Goal: Transaction & Acquisition: Purchase product/service

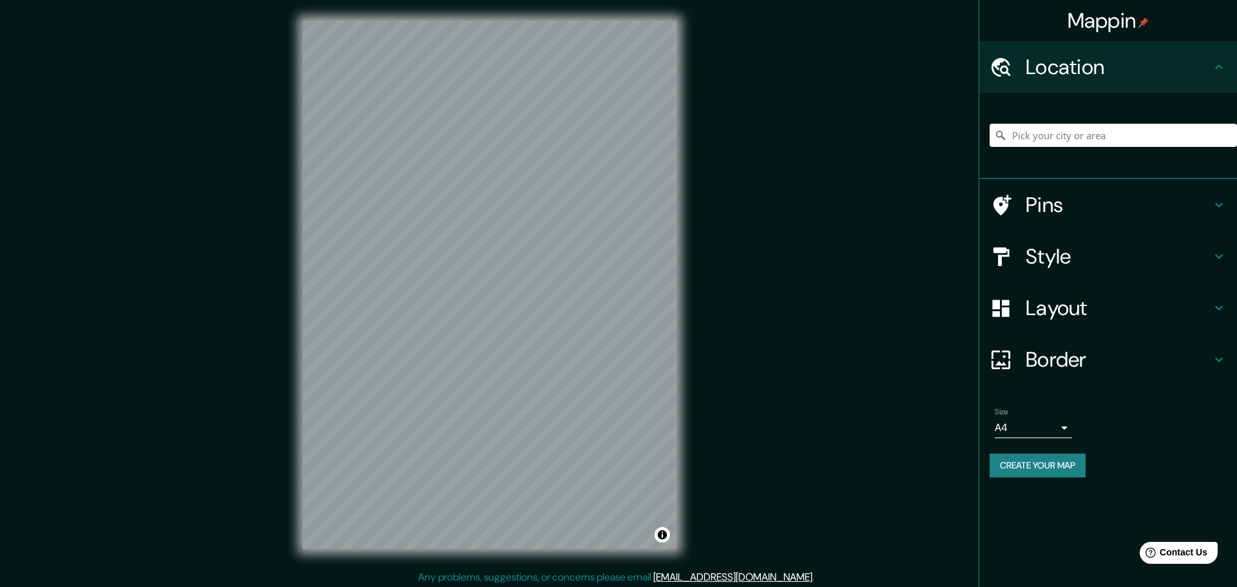
drag, startPoint x: 949, startPoint y: 32, endPoint x: 872, endPoint y: 146, distance: 136.9
click at [872, 146] on div "Mappin Location Pins Style Layout Border Choose a border. Hint : you can make l…" at bounding box center [618, 295] width 1237 height 590
click at [1071, 126] on input "Pick your city or area" at bounding box center [1113, 135] width 247 height 23
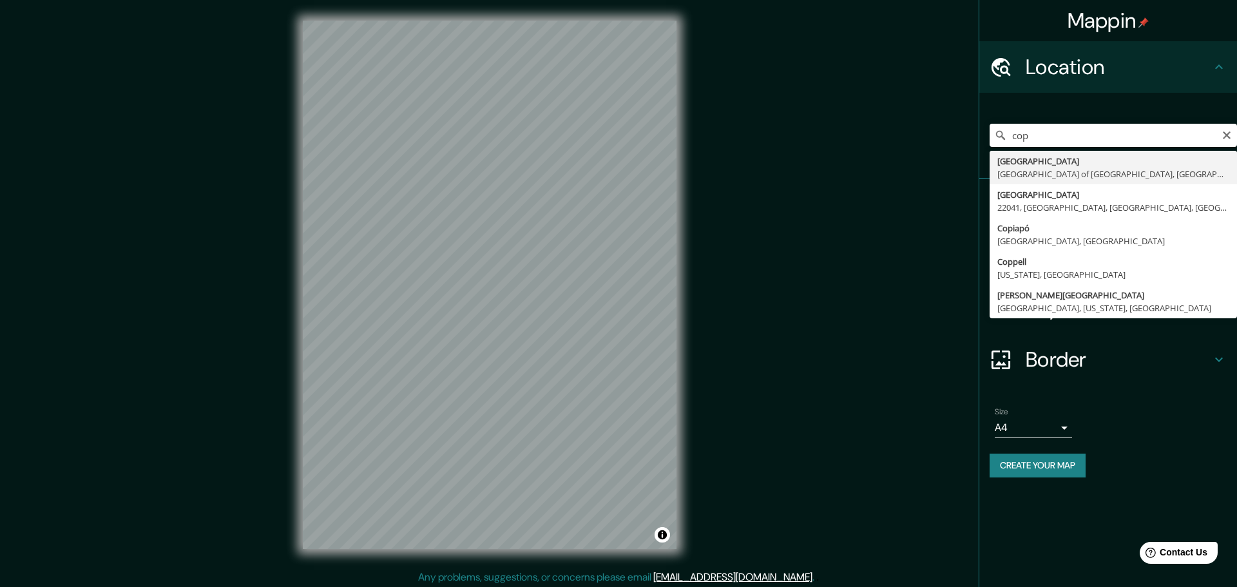
type input "[GEOGRAPHIC_DATA], [GEOGRAPHIC_DATA] of [GEOGRAPHIC_DATA], [GEOGRAPHIC_DATA]"
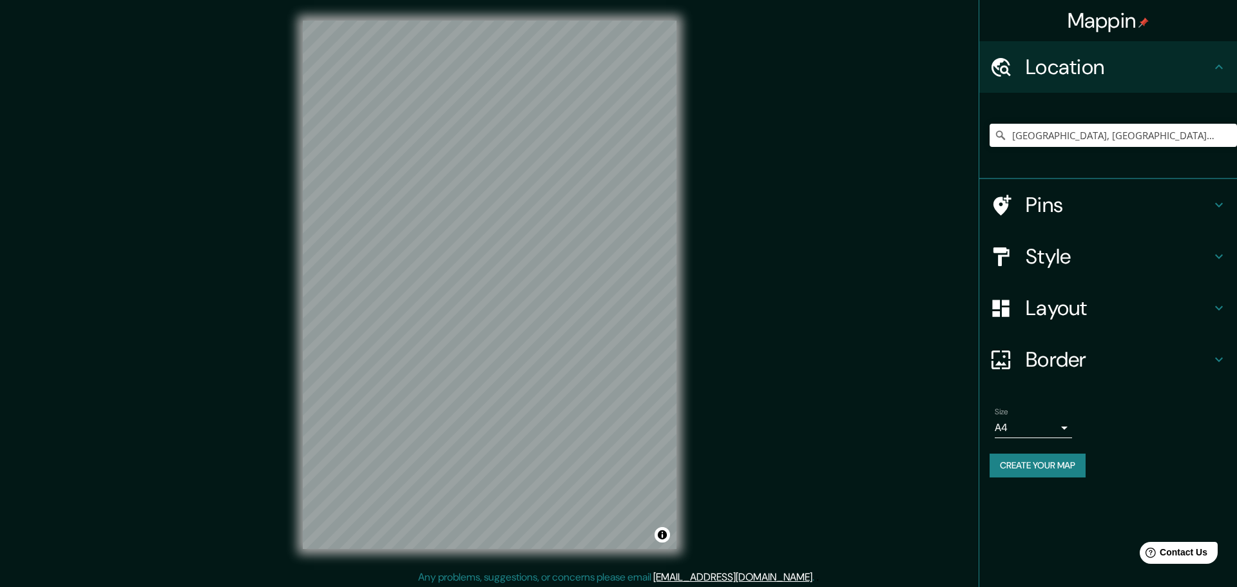
click at [1096, 295] on h4 "Layout" at bounding box center [1119, 308] width 186 height 26
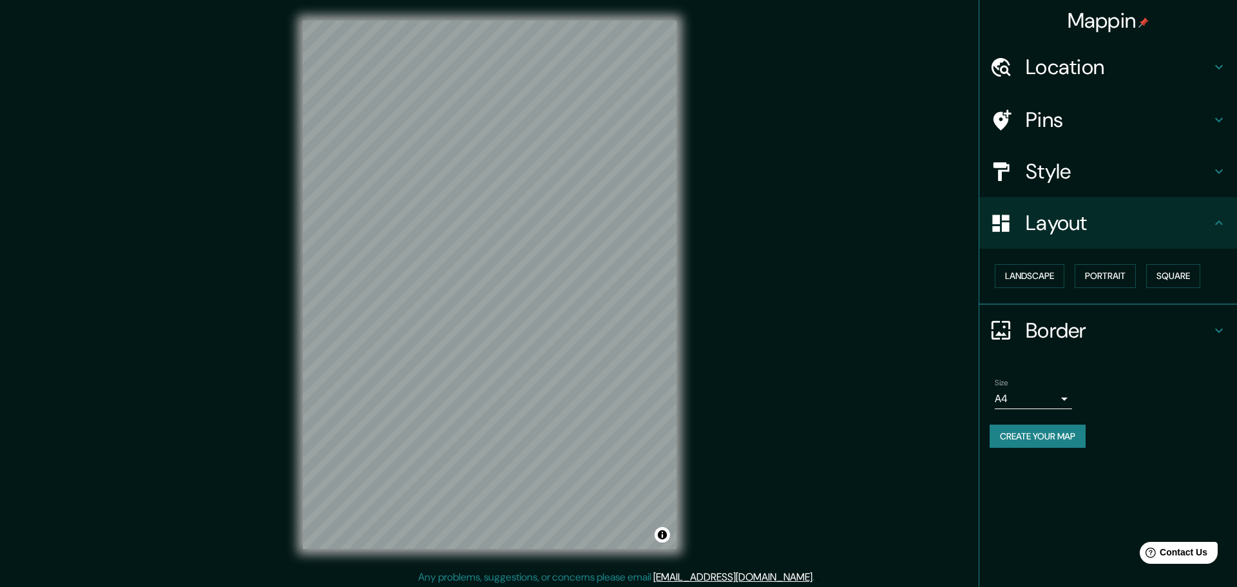
click at [1067, 158] on h4 "Style" at bounding box center [1119, 171] width 186 height 26
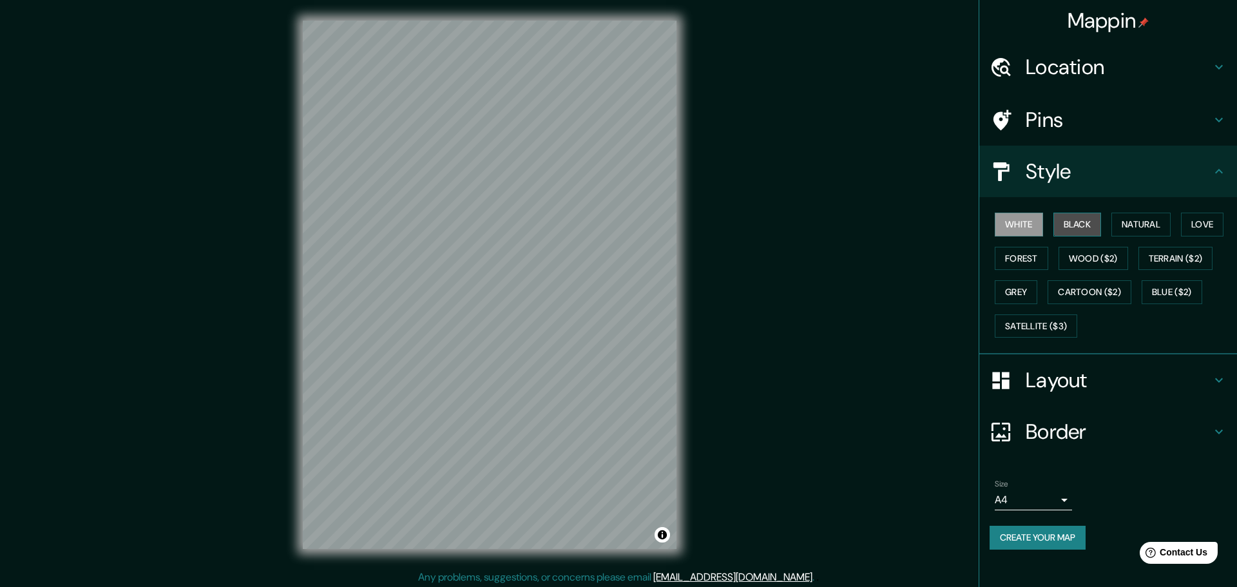
click at [1075, 213] on button "Black" at bounding box center [1077, 225] width 48 height 24
click at [1117, 213] on button "Natural" at bounding box center [1140, 225] width 59 height 24
click at [1182, 213] on button "Love" at bounding box center [1202, 225] width 43 height 24
click at [1025, 247] on button "Forest" at bounding box center [1021, 259] width 53 height 24
click at [1096, 247] on button "Wood ($2)" at bounding box center [1093, 259] width 70 height 24
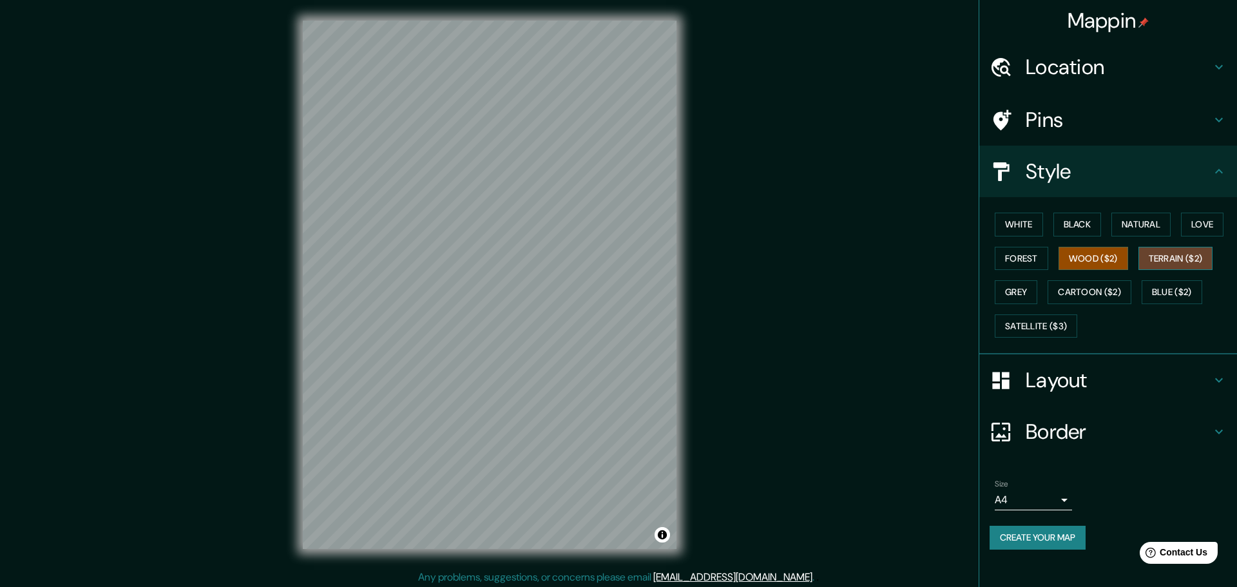
click at [1150, 247] on button "Terrain ($2)" at bounding box center [1175, 259] width 75 height 24
click at [1024, 280] on button "Grey" at bounding box center [1016, 292] width 43 height 24
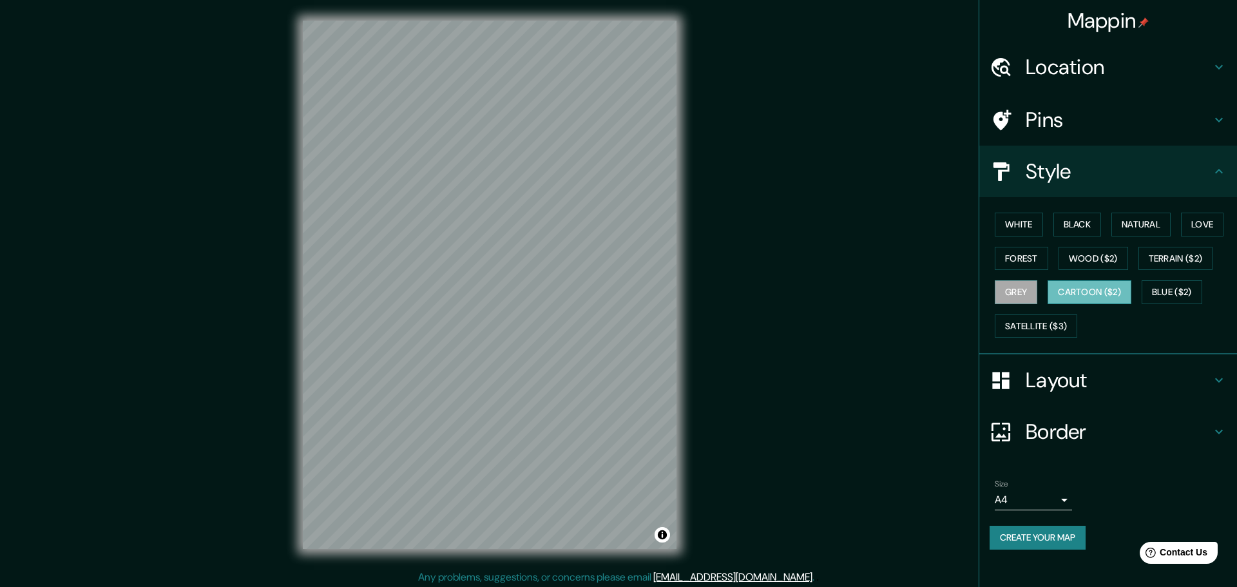
click at [1100, 280] on button "Cartoon ($2)" at bounding box center [1090, 292] width 84 height 24
click at [1013, 213] on button "White" at bounding box center [1019, 225] width 48 height 24
click at [1069, 213] on button "Black" at bounding box center [1077, 225] width 48 height 24
click at [1024, 213] on button "White" at bounding box center [1019, 225] width 48 height 24
click at [1096, 367] on h4 "Layout" at bounding box center [1119, 380] width 186 height 26
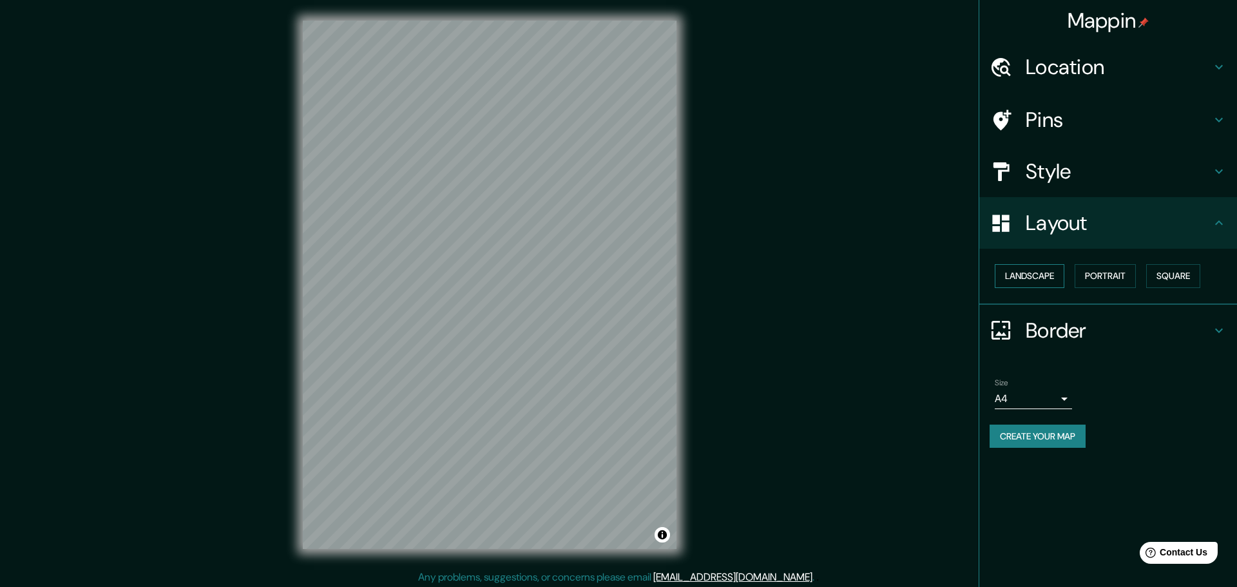
click at [1030, 264] on button "Landscape" at bounding box center [1030, 276] width 70 height 24
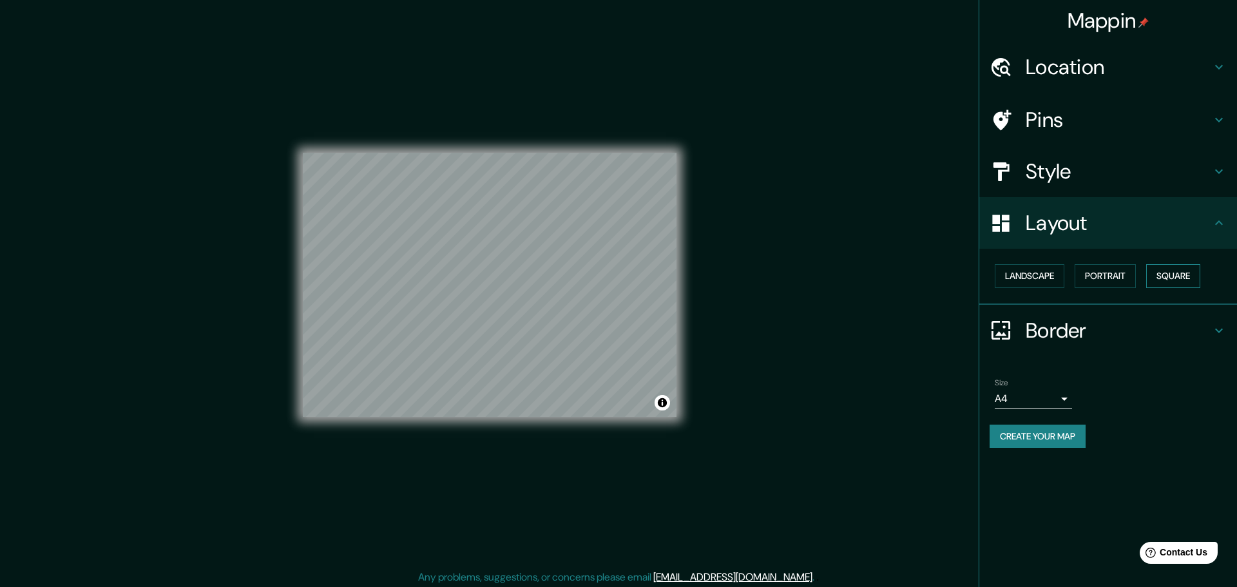
click at [1149, 264] on button "Square" at bounding box center [1173, 276] width 54 height 24
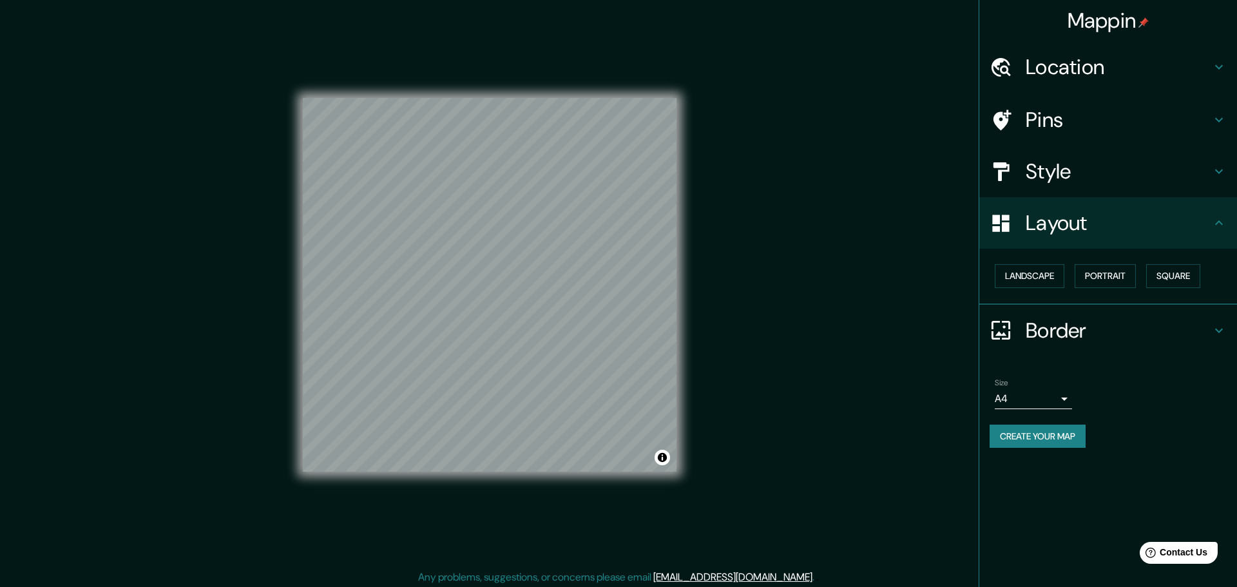
click at [1061, 259] on div "Landscape [GEOGRAPHIC_DATA]" at bounding box center [1113, 276] width 247 height 34
click at [1084, 264] on button "Portrait" at bounding box center [1105, 276] width 61 height 24
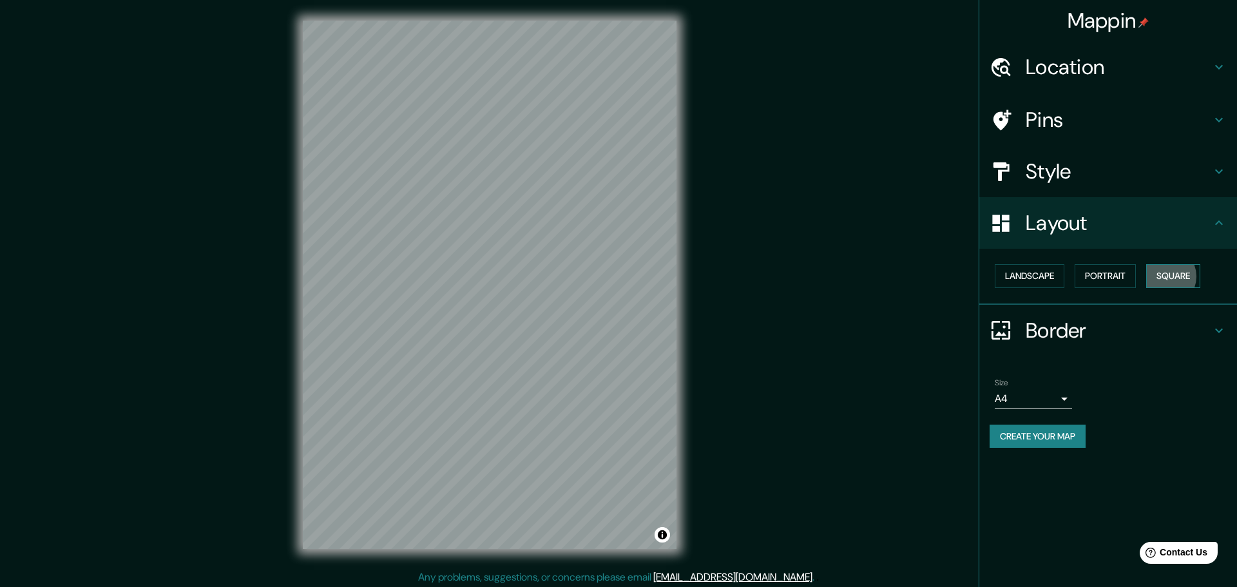
click at [1148, 264] on button "Square" at bounding box center [1173, 276] width 54 height 24
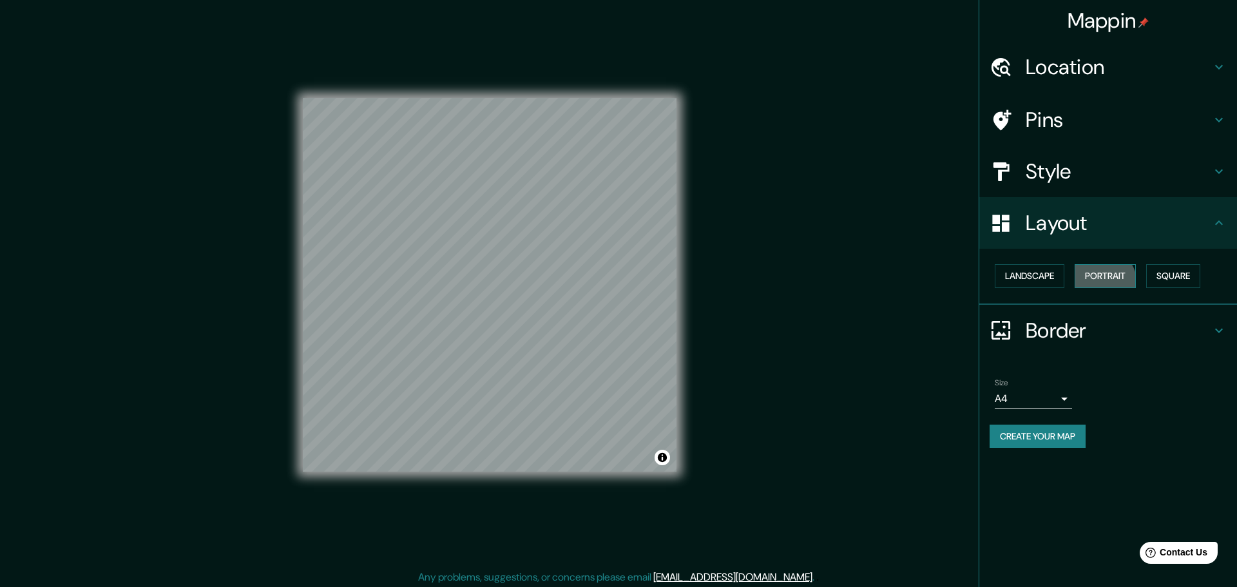
click at [1095, 264] on button "Portrait" at bounding box center [1105, 276] width 61 height 24
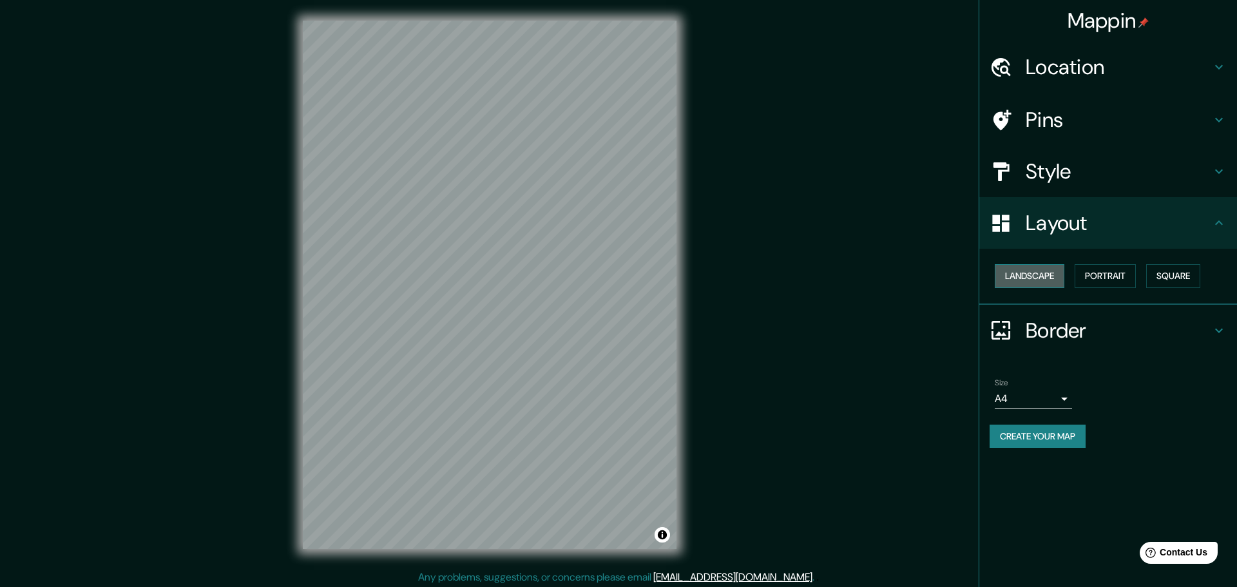
click at [1035, 264] on button "Landscape" at bounding box center [1030, 276] width 70 height 24
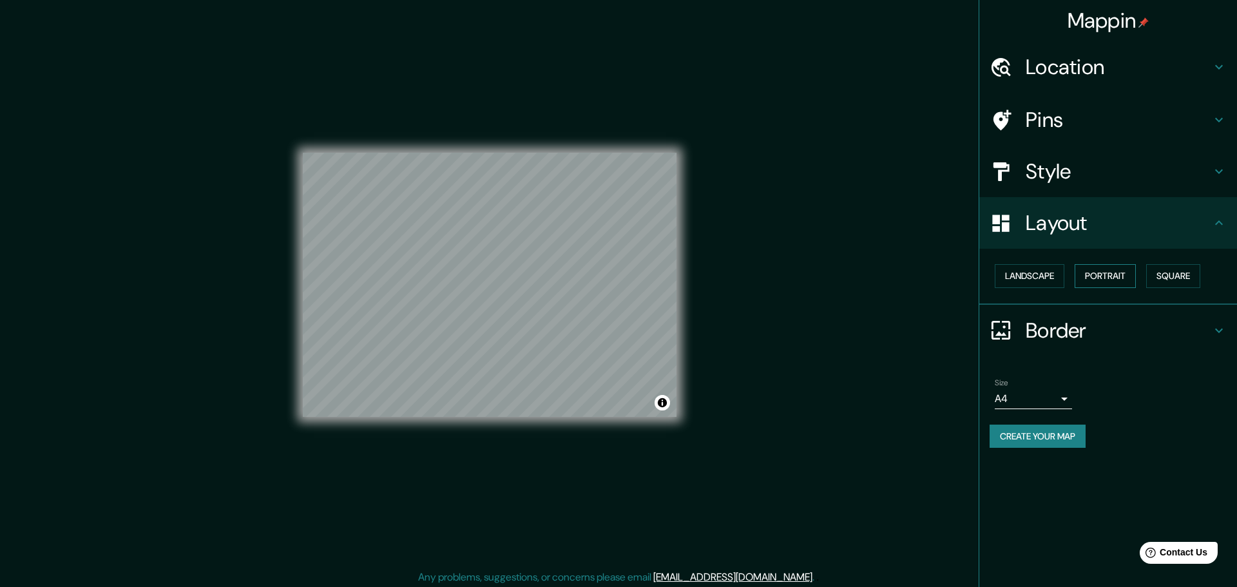
click at [1084, 264] on button "Portrait" at bounding box center [1105, 276] width 61 height 24
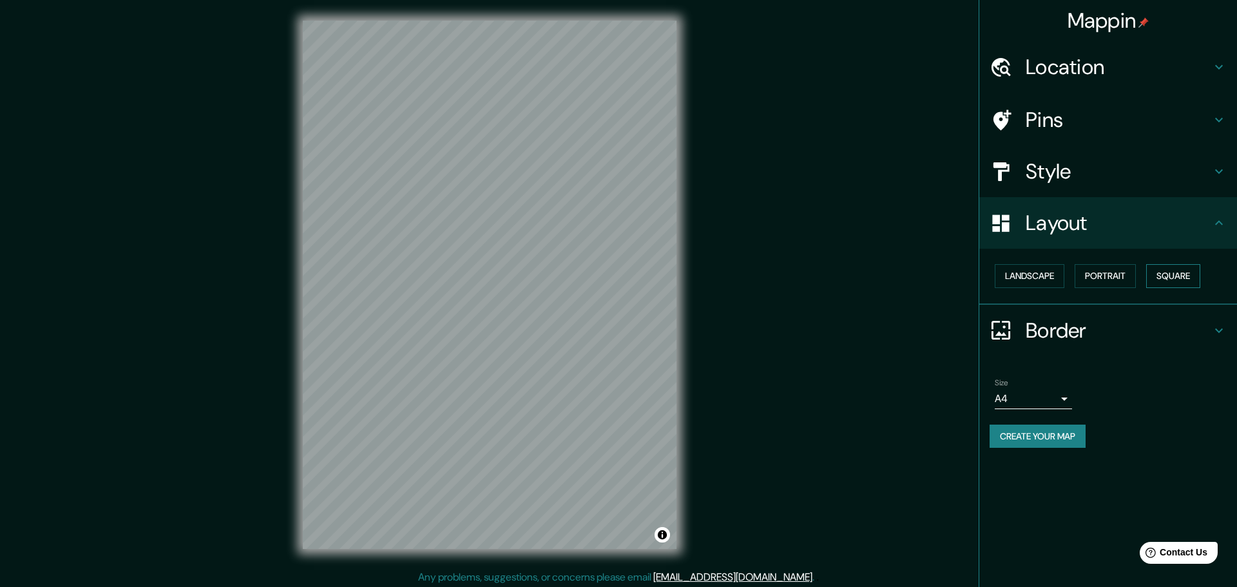
click at [1146, 264] on button "Square" at bounding box center [1173, 276] width 54 height 24
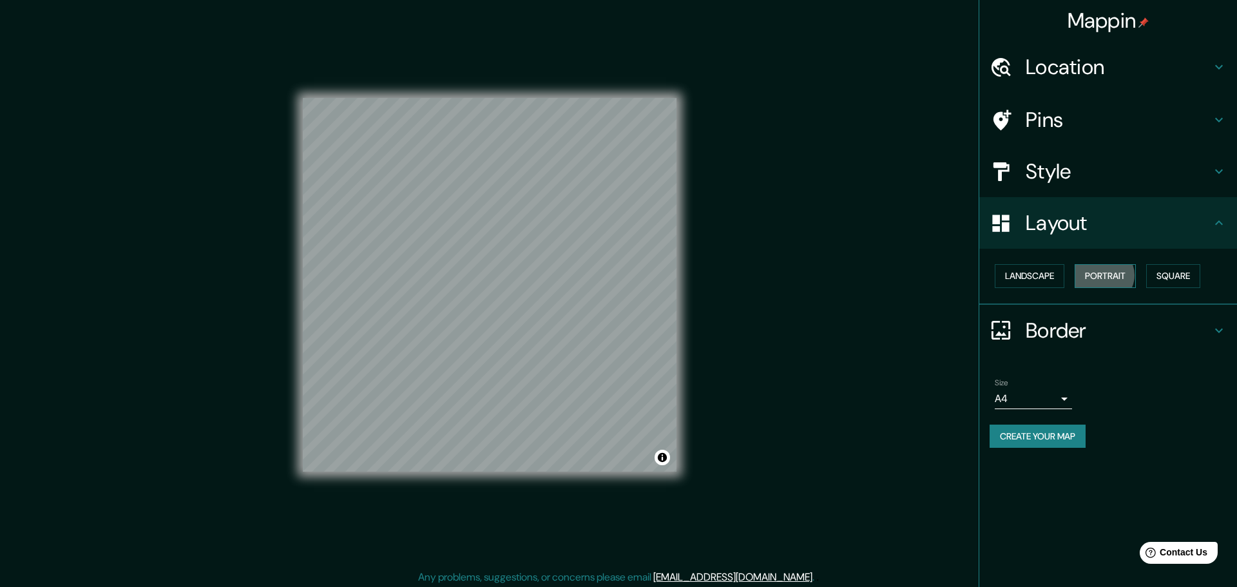
click at [1094, 264] on button "Portrait" at bounding box center [1105, 276] width 61 height 24
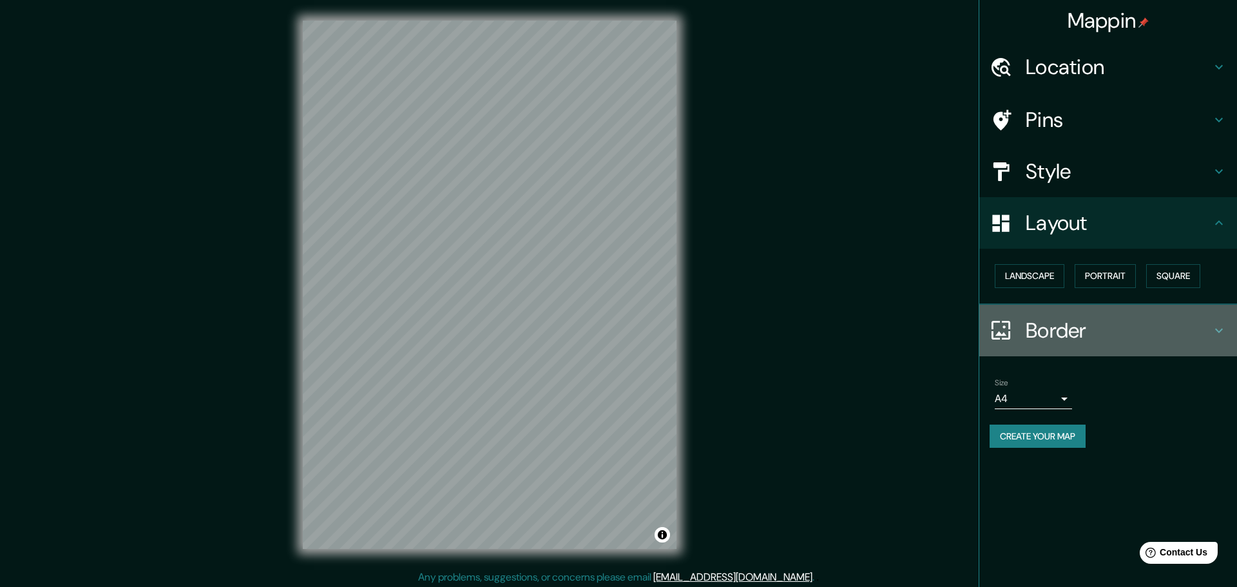
click at [1067, 318] on h4 "Border" at bounding box center [1119, 331] width 186 height 26
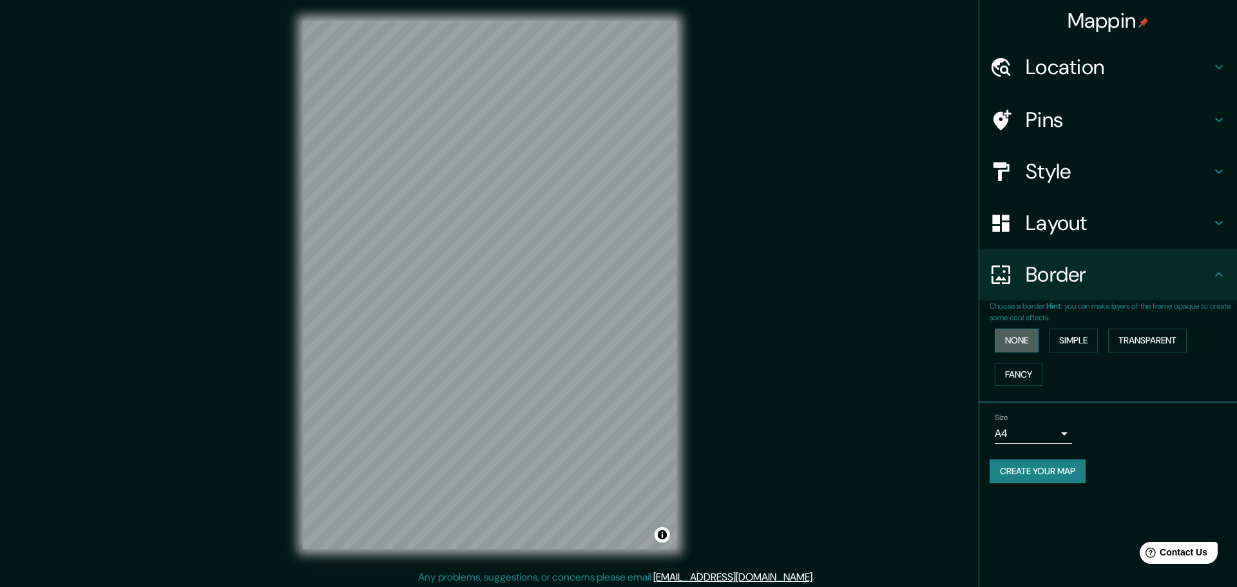
click at [1026, 329] on button "None" at bounding box center [1017, 341] width 44 height 24
click at [1064, 329] on button "Simple" at bounding box center [1073, 341] width 49 height 24
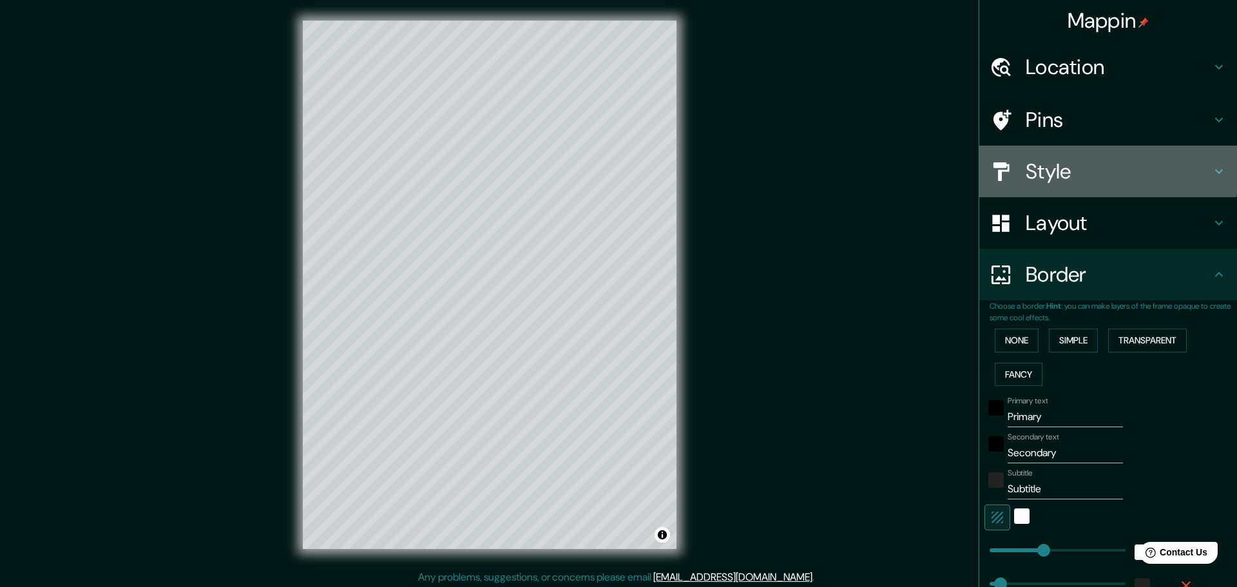
click at [1034, 158] on h4 "Style" at bounding box center [1119, 171] width 186 height 26
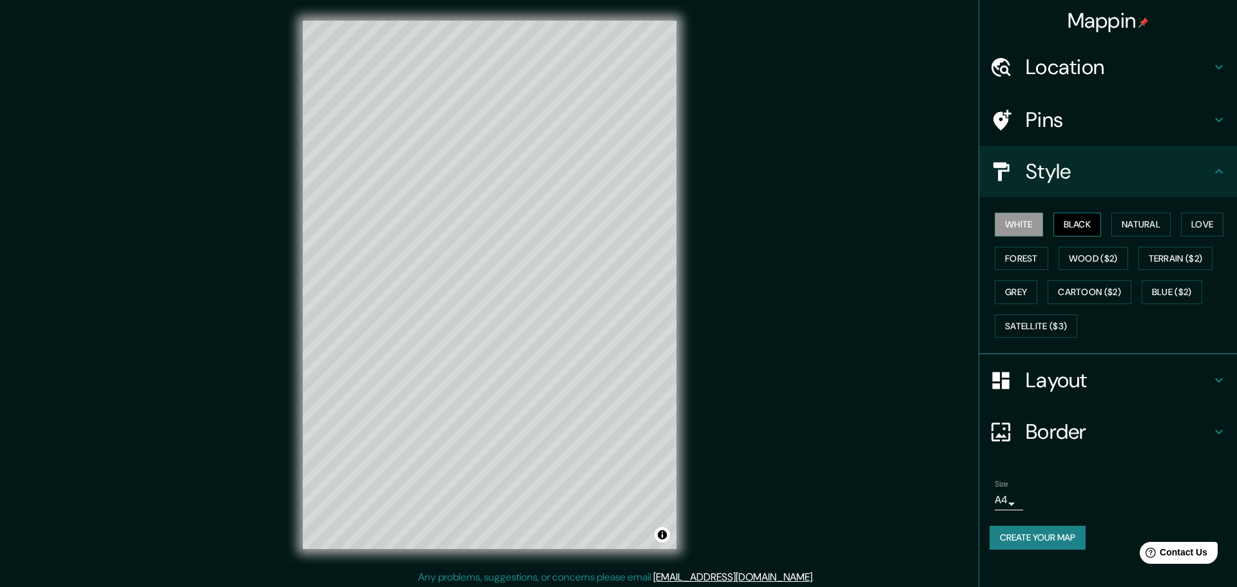
click at [1089, 213] on button "Black" at bounding box center [1077, 225] width 48 height 24
click at [1150, 213] on button "Natural" at bounding box center [1140, 225] width 59 height 24
click at [1020, 213] on button "White" at bounding box center [1019, 225] width 48 height 24
click at [1132, 213] on button "Natural" at bounding box center [1140, 225] width 59 height 24
click at [1190, 213] on button "Love" at bounding box center [1202, 225] width 43 height 24
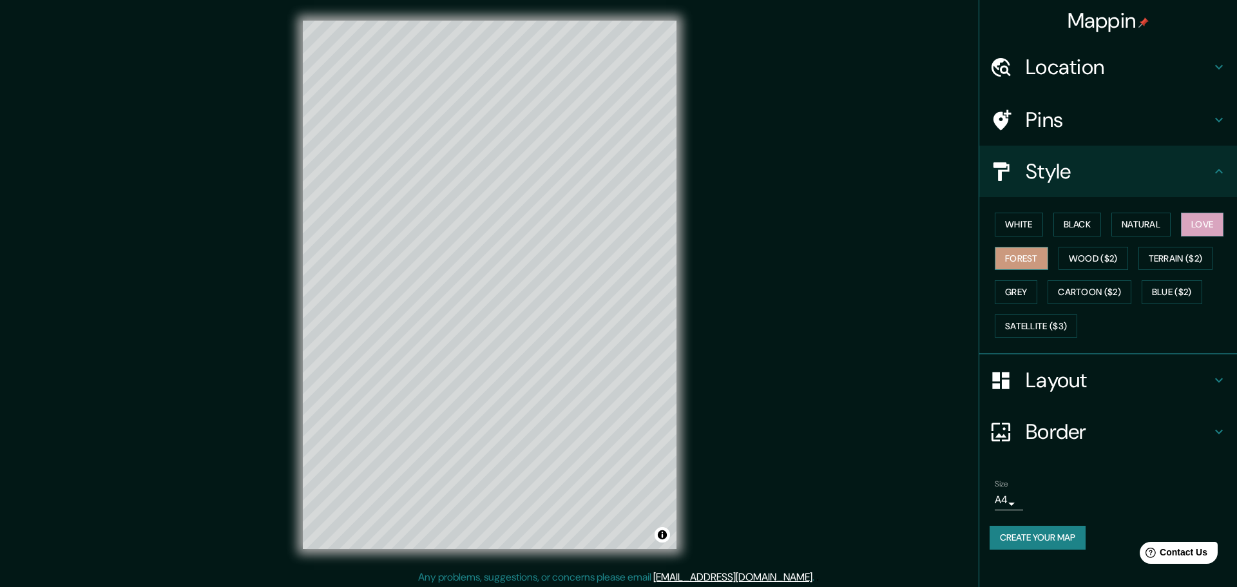
click at [1032, 247] on button "Forest" at bounding box center [1021, 259] width 53 height 24
click at [1071, 247] on button "Wood ($2)" at bounding box center [1093, 259] width 70 height 24
click at [1070, 213] on button "Black" at bounding box center [1077, 225] width 48 height 24
click at [1142, 213] on button "Natural" at bounding box center [1140, 225] width 59 height 24
click at [1006, 474] on div "Size A4 single" at bounding box center [1108, 494] width 237 height 41
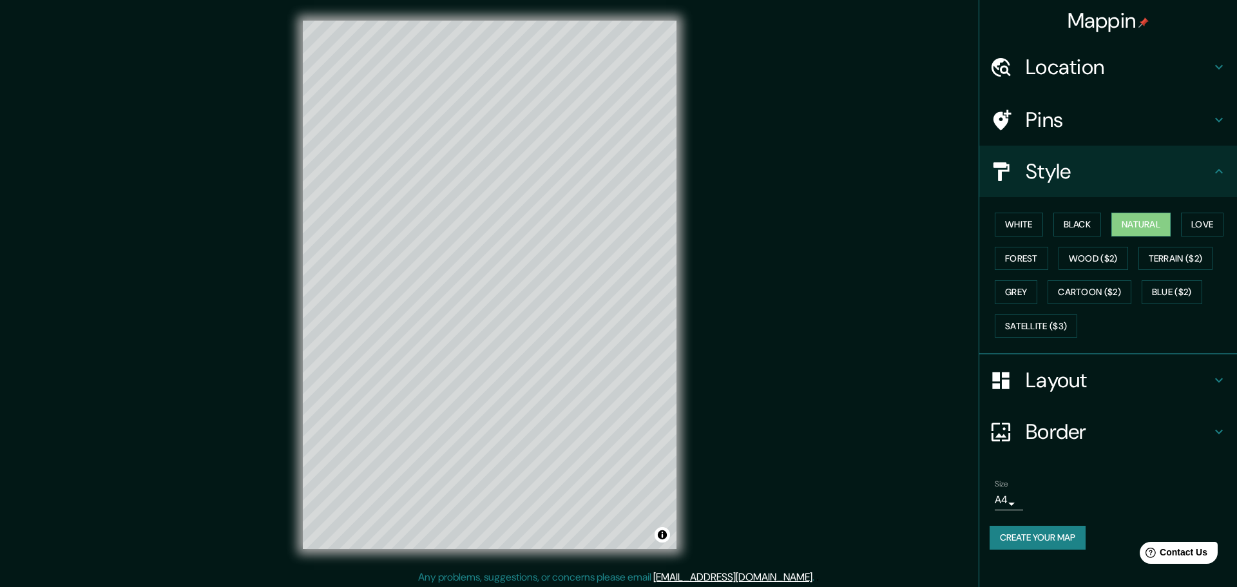
click at [1007, 428] on body "Mappin Location [GEOGRAPHIC_DATA], [GEOGRAPHIC_DATA] of [GEOGRAPHIC_DATA], [GEO…" at bounding box center [618, 293] width 1237 height 587
click at [1008, 448] on li "A4" at bounding box center [1011, 451] width 63 height 23
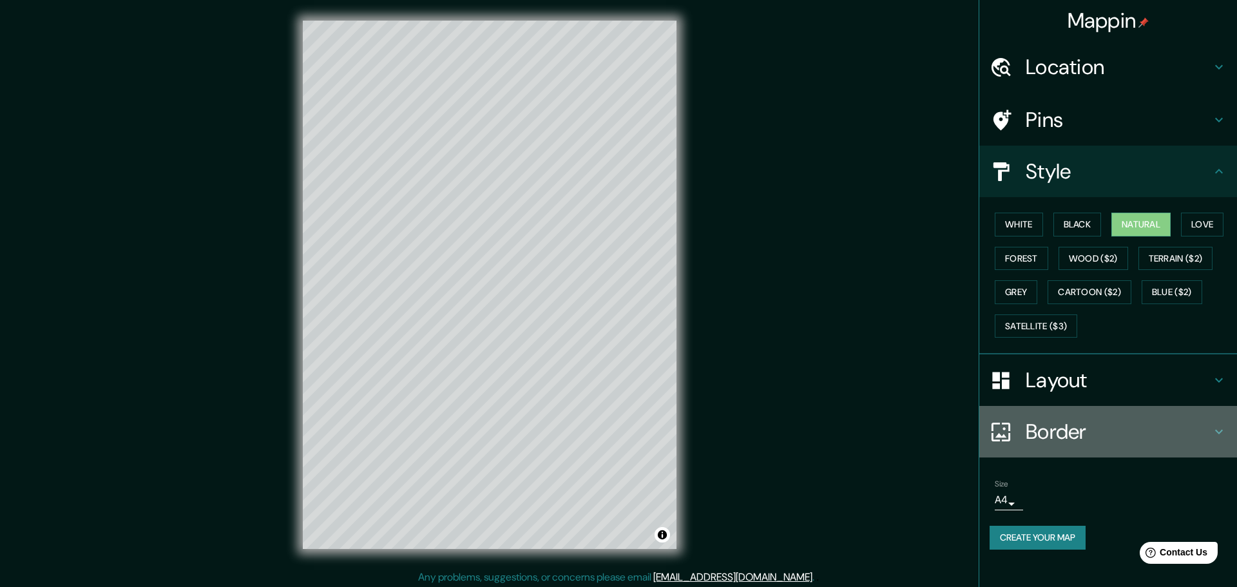
click at [1058, 419] on h4 "Border" at bounding box center [1119, 432] width 186 height 26
type input "46"
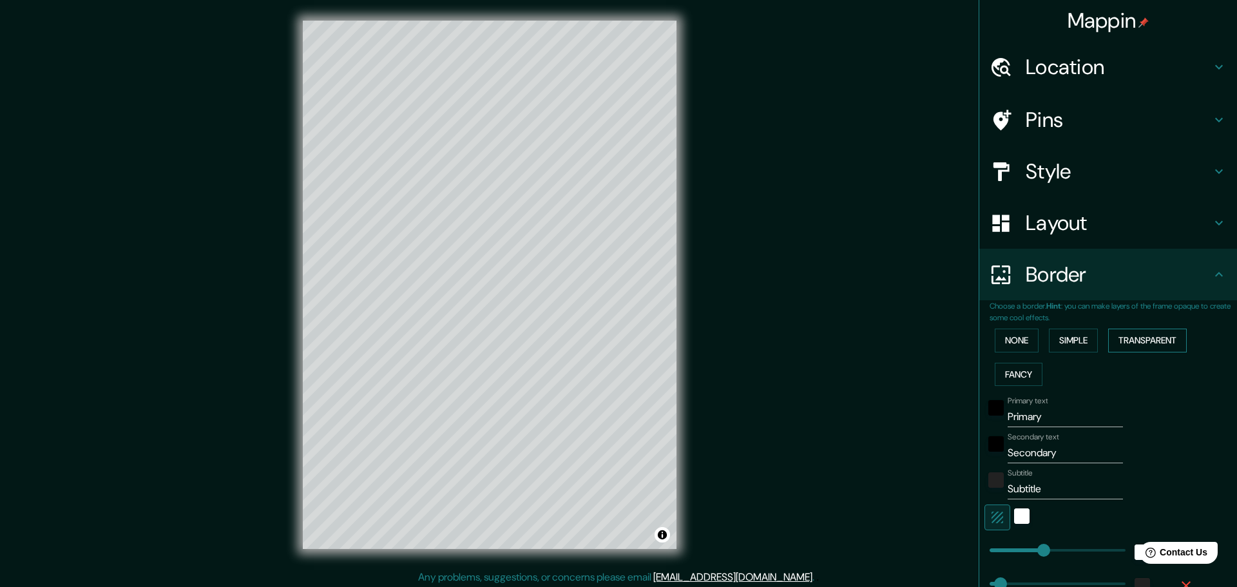
click at [1131, 329] on button "Transparent" at bounding box center [1147, 341] width 79 height 24
click at [1042, 363] on button "Fancy" at bounding box center [1019, 375] width 48 height 24
click at [1134, 329] on button "Transparent" at bounding box center [1147, 341] width 79 height 24
click at [1042, 407] on input "Primary" at bounding box center [1065, 417] width 115 height 21
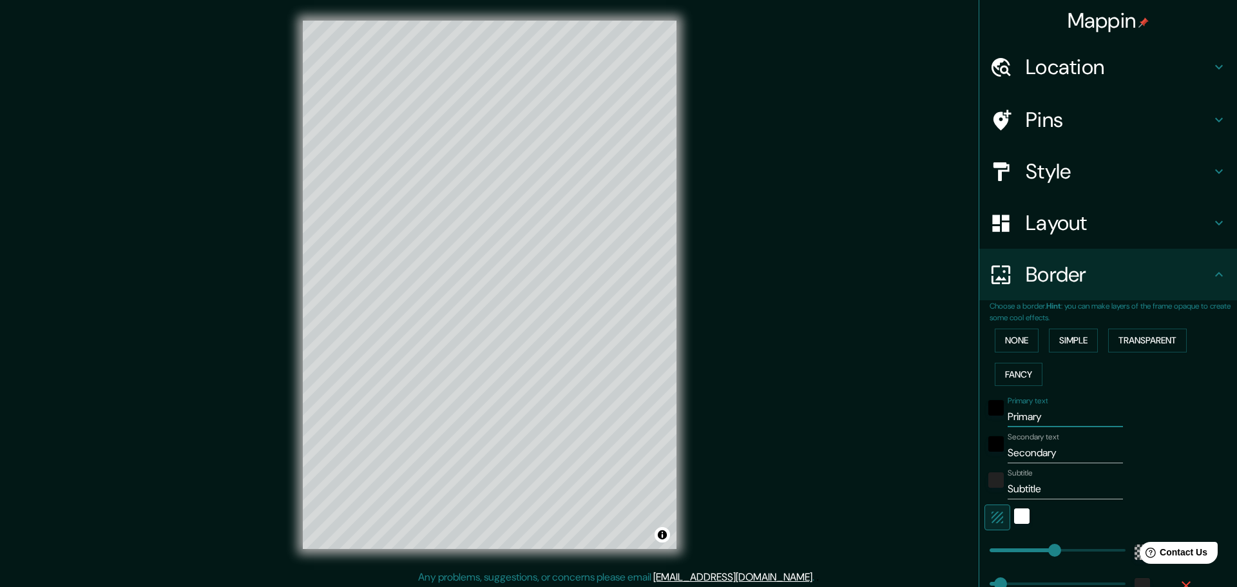
click at [1042, 407] on input "Primary" at bounding box center [1065, 417] width 115 height 21
click at [1011, 329] on button "None" at bounding box center [1017, 341] width 44 height 24
